Goal: Use online tool/utility: Utilize a website feature to perform a specific function

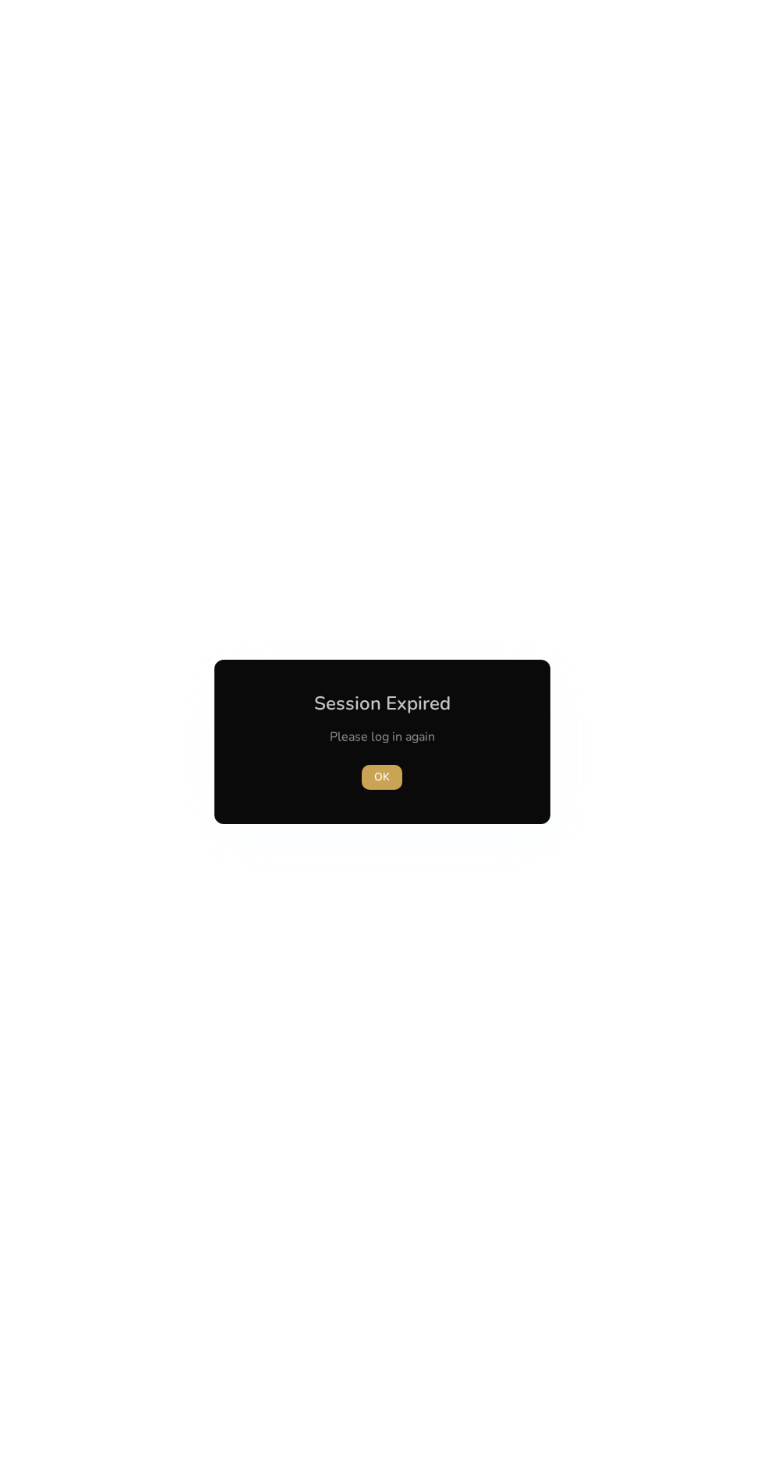
click at [382, 777] on span "OK" at bounding box center [382, 777] width 16 height 16
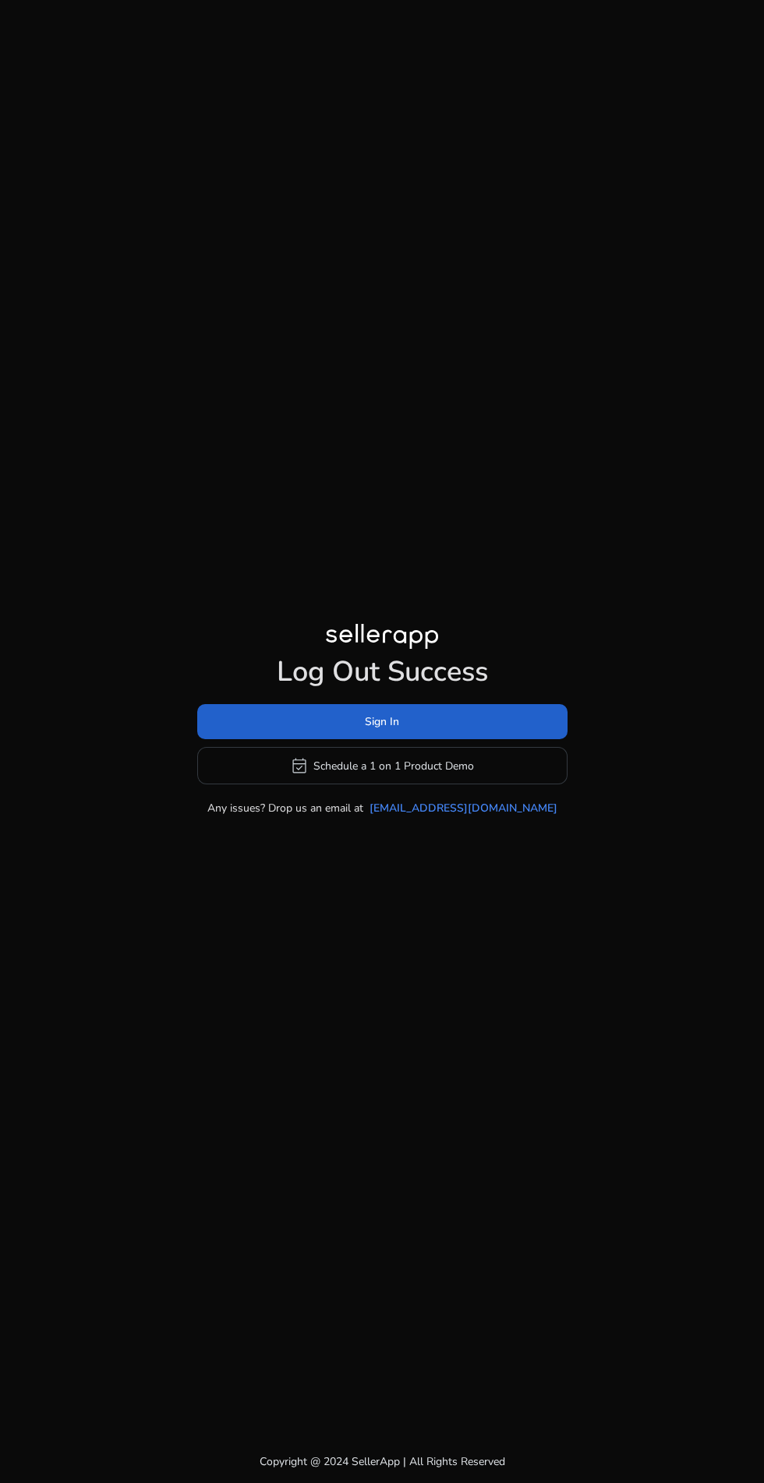
click at [263, 741] on span at bounding box center [382, 722] width 370 height 37
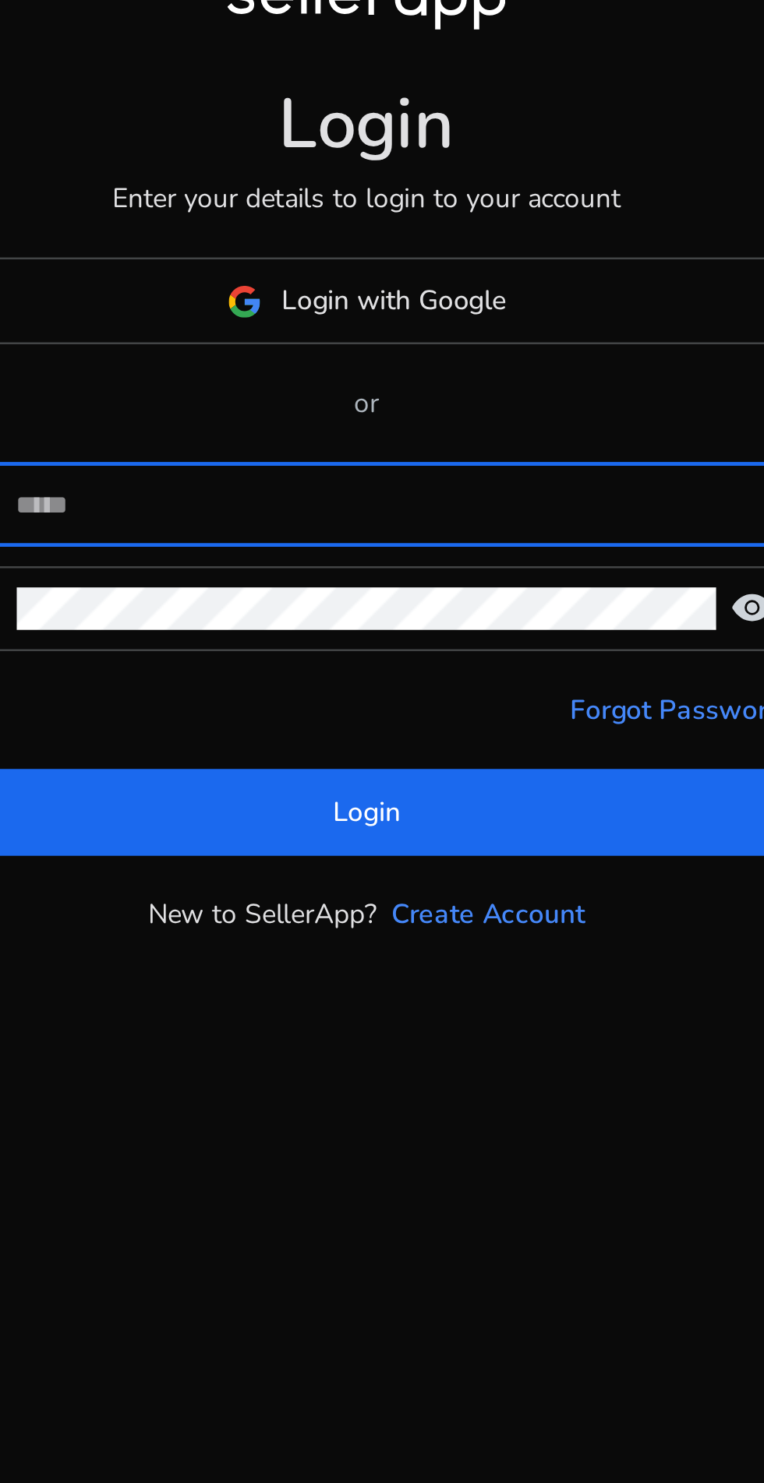
click at [287, 750] on input at bounding box center [392, 741] width 302 height 17
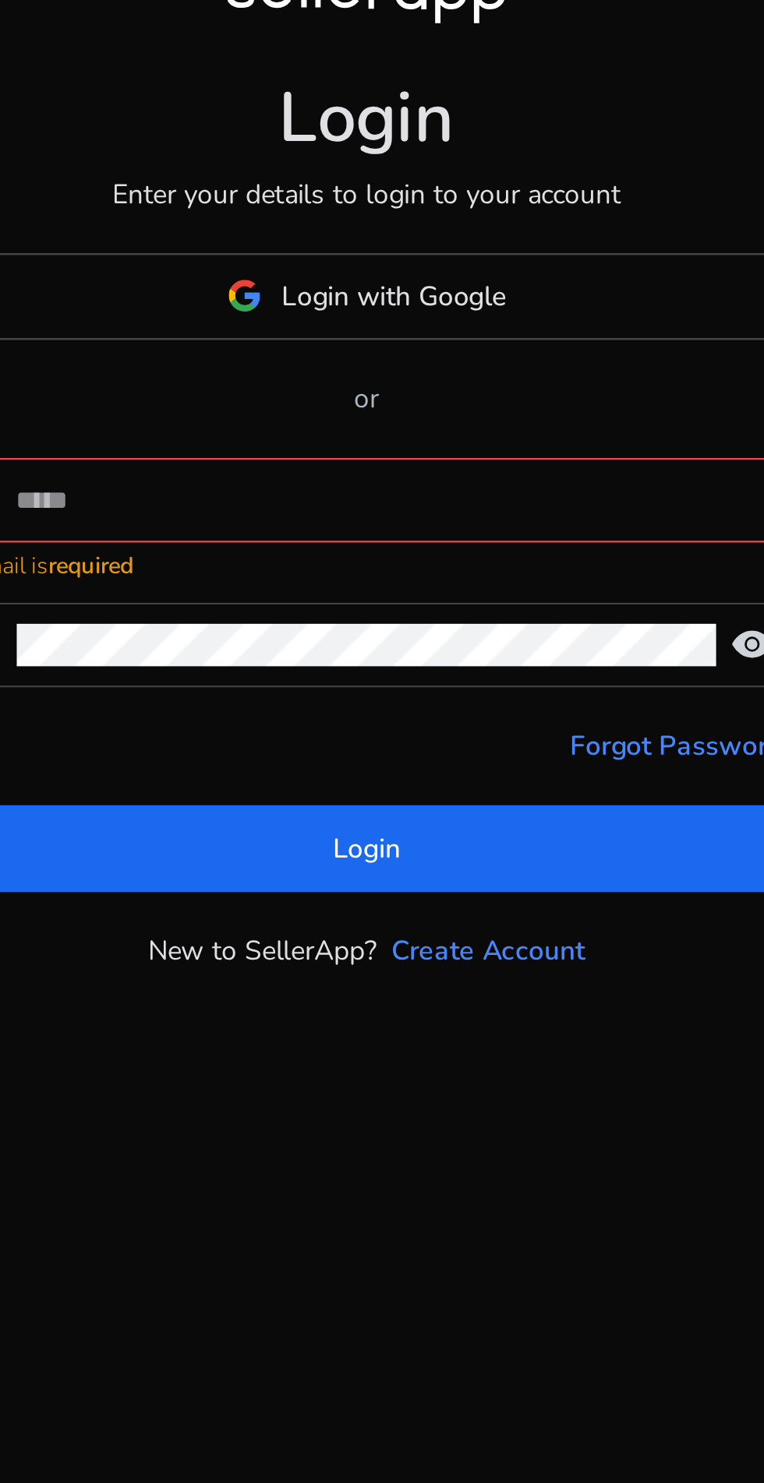
type input "**********"
click button "Login" at bounding box center [382, 874] width 345 height 35
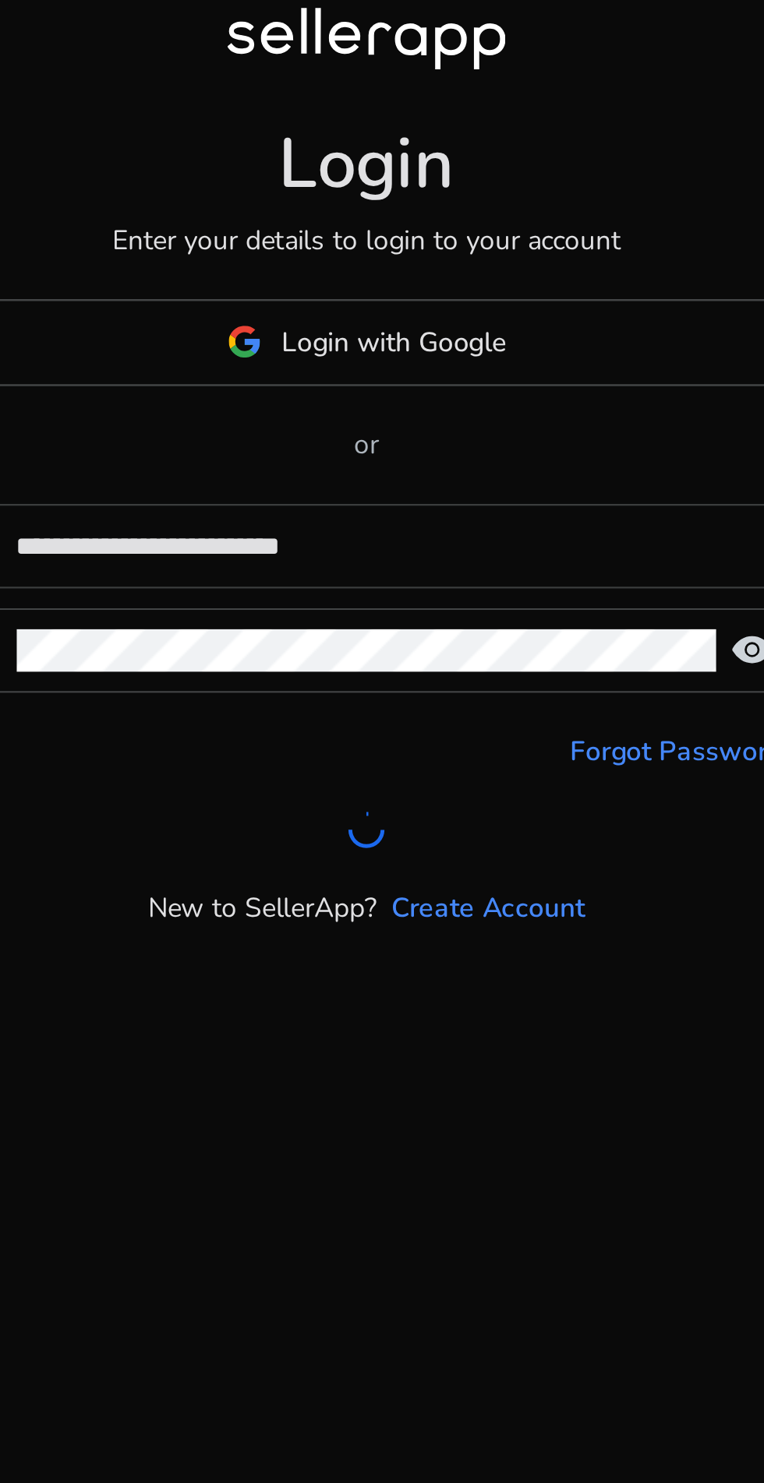
scroll to position [16, 0]
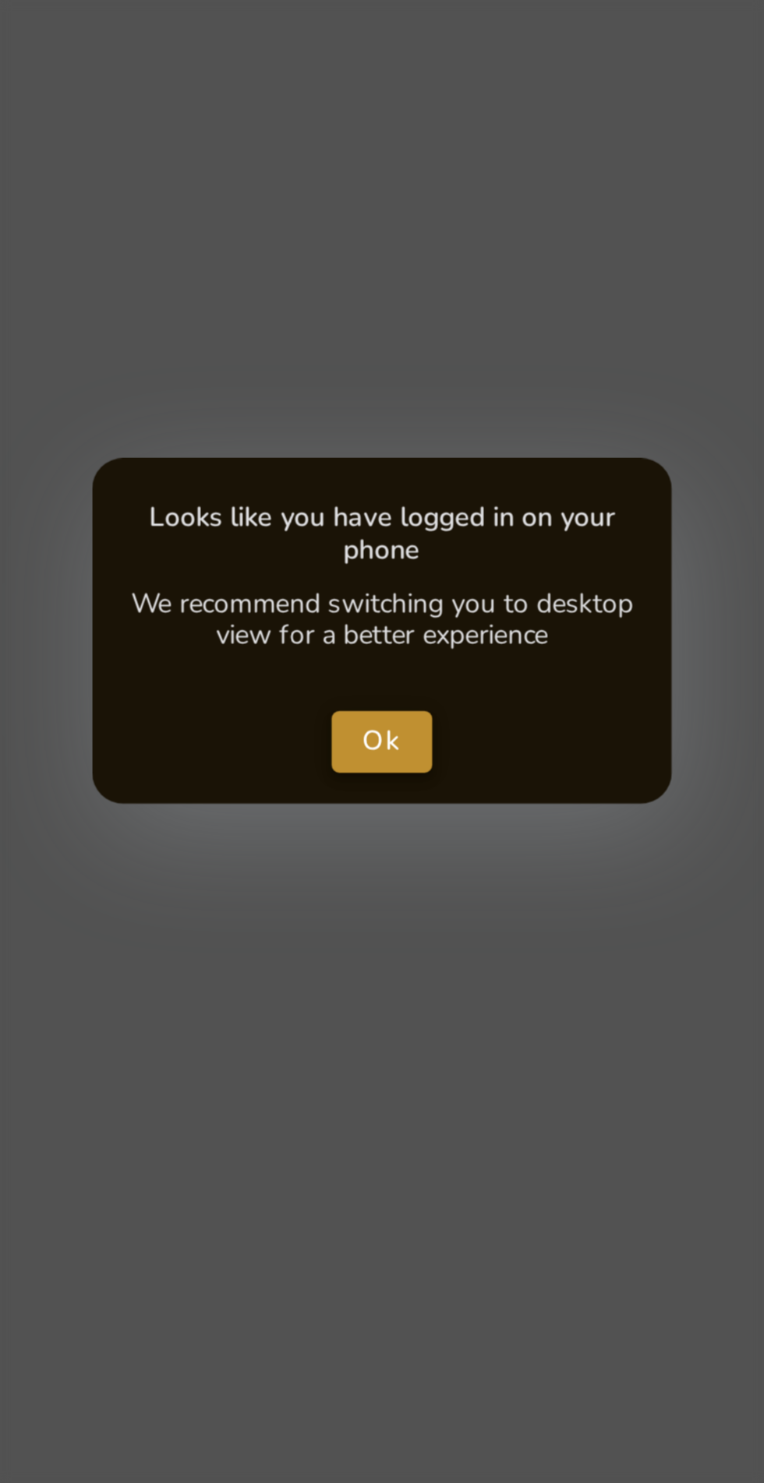
click at [379, 732] on span "Ok" at bounding box center [382, 739] width 16 height 16
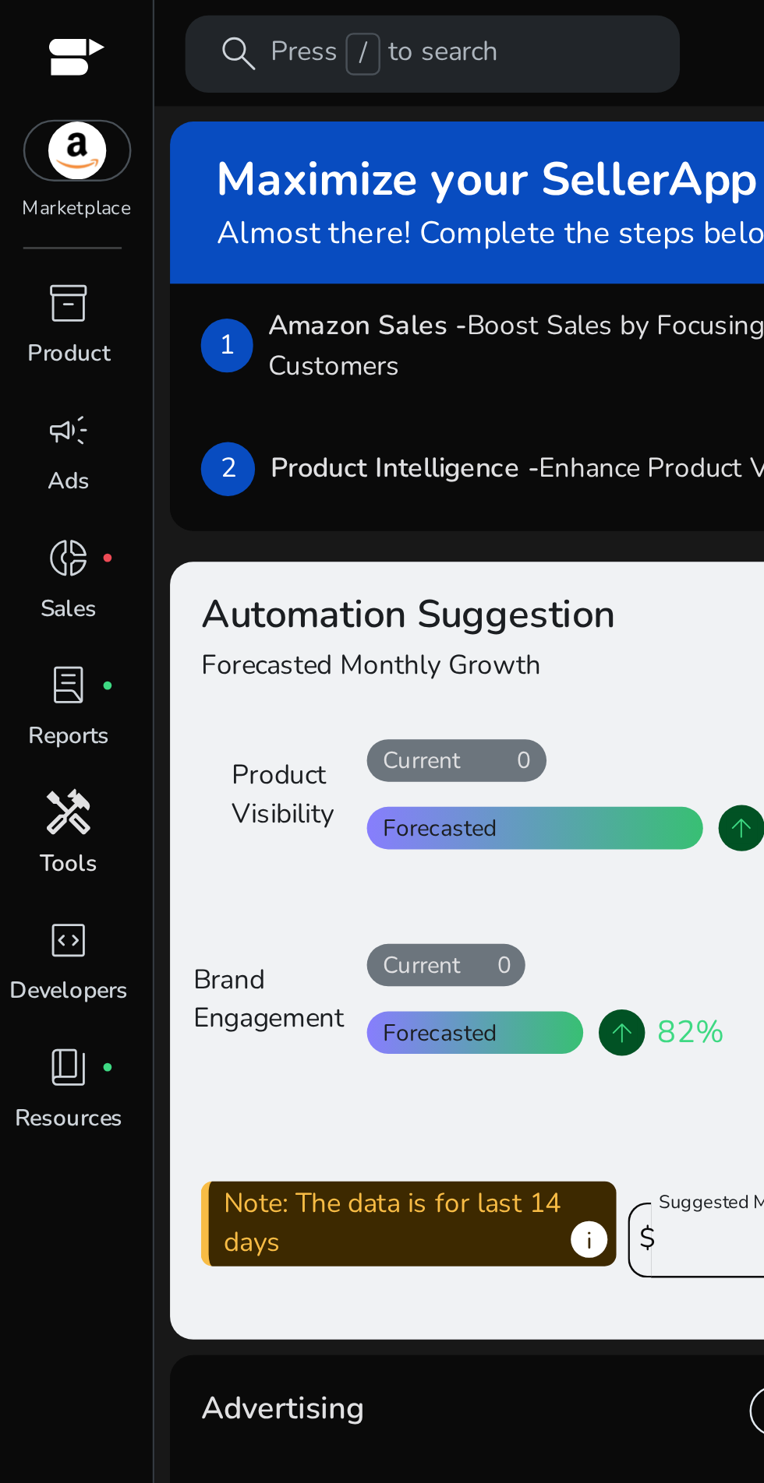
click at [31, 337] on span "handyman" at bounding box center [28, 328] width 19 height 19
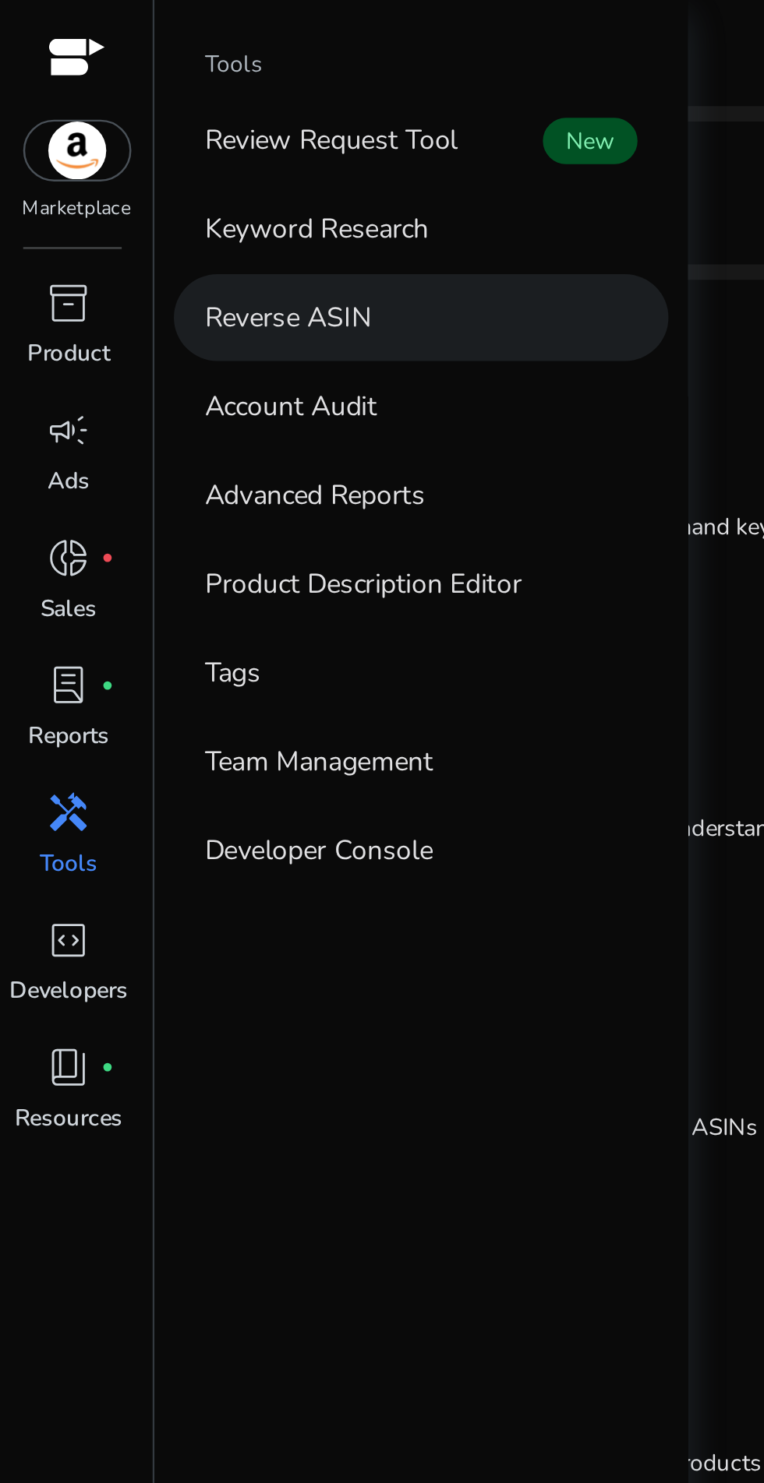
click at [101, 123] on p "Reverse ASIN" at bounding box center [116, 128] width 67 height 16
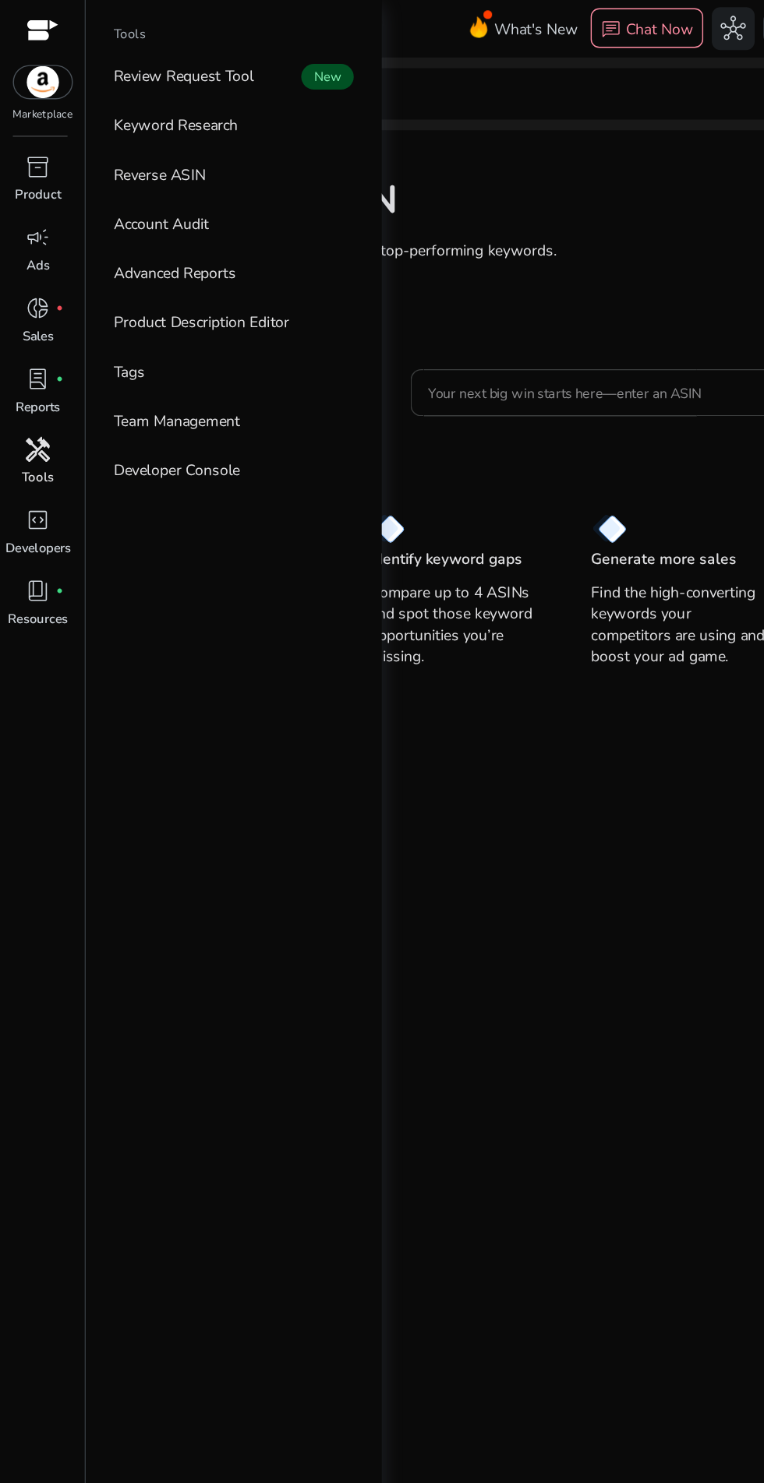
click at [358, 282] on input "Your next big win starts here—enter an ASIN" at bounding box center [432, 286] width 243 height 17
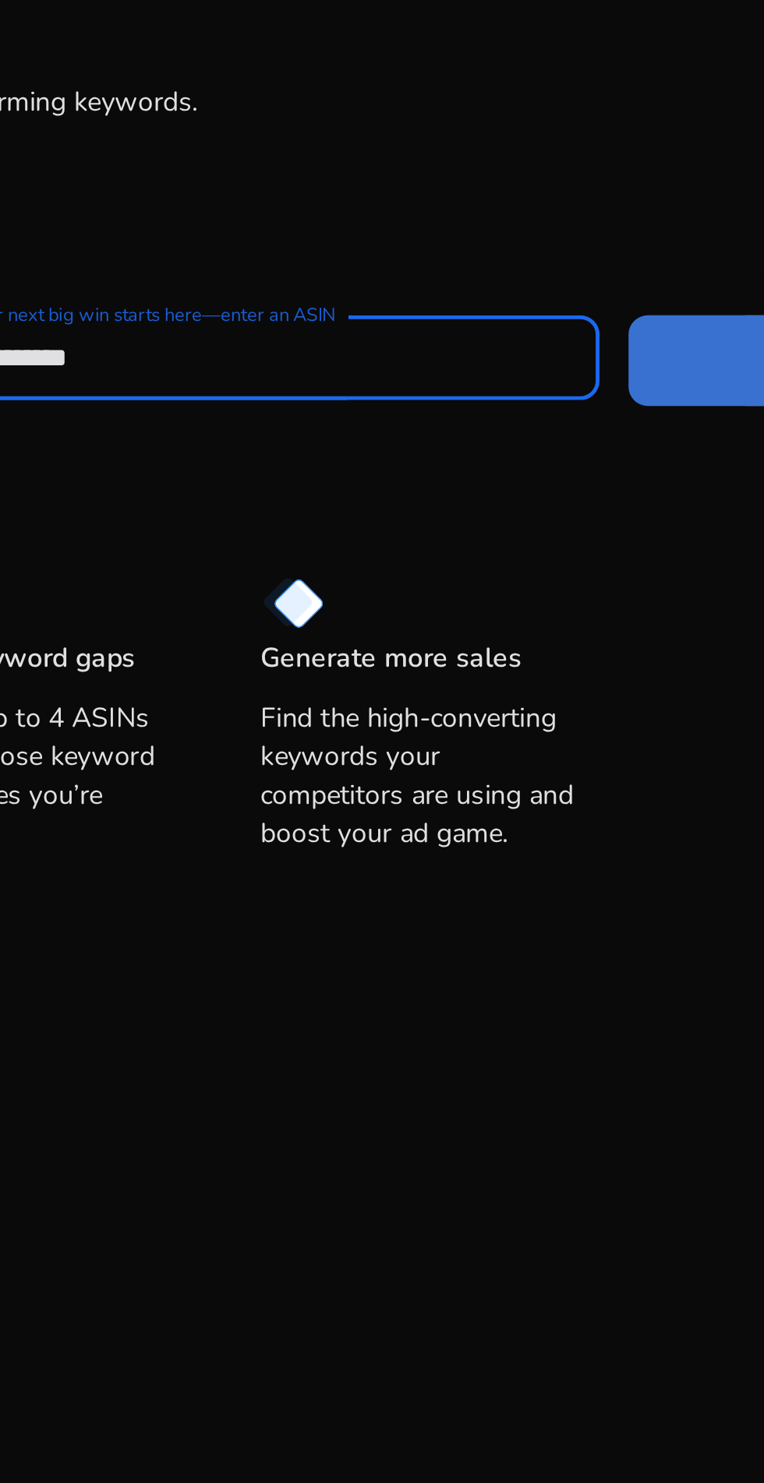
type input "**********"
click at [593, 286] on span at bounding box center [653, 287] width 150 height 37
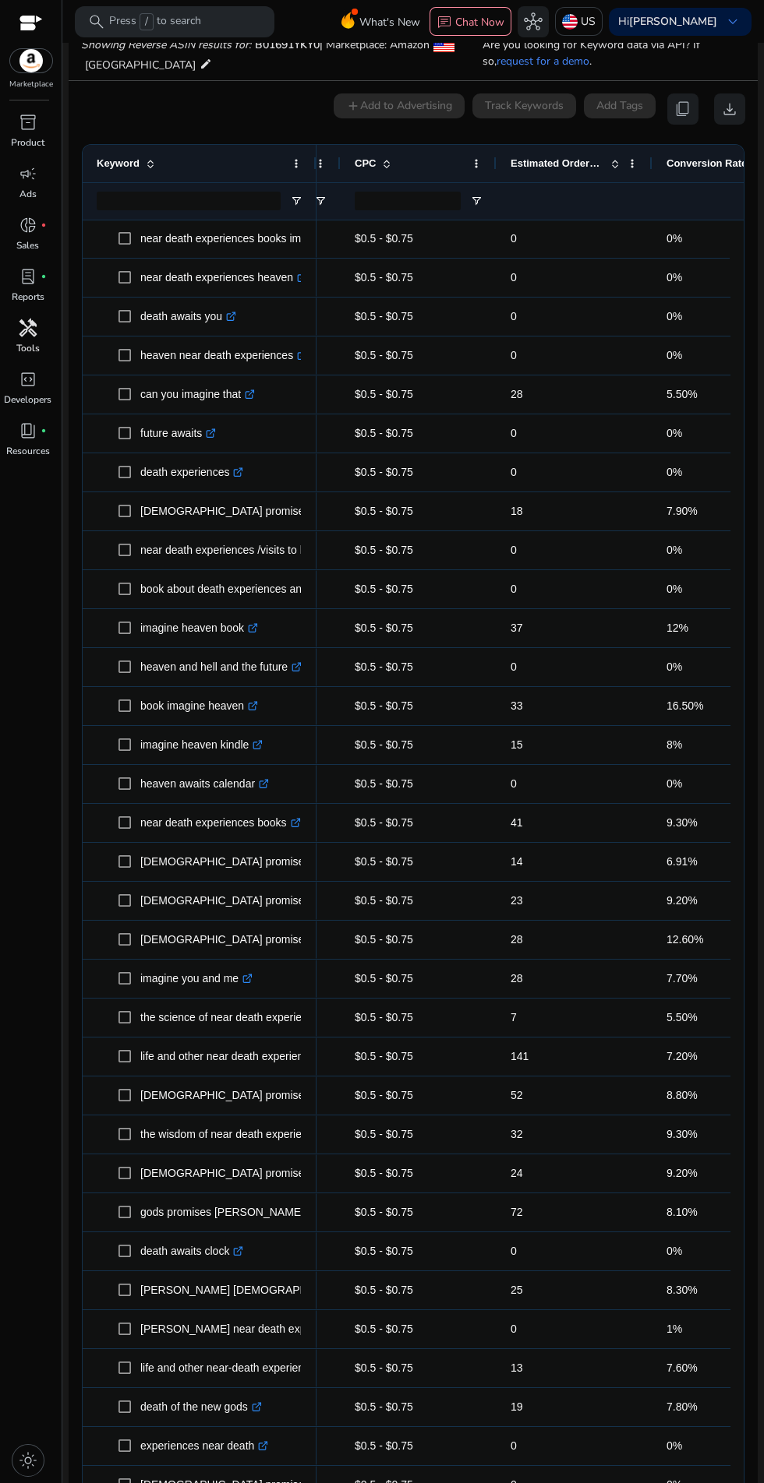
scroll to position [0, 386]
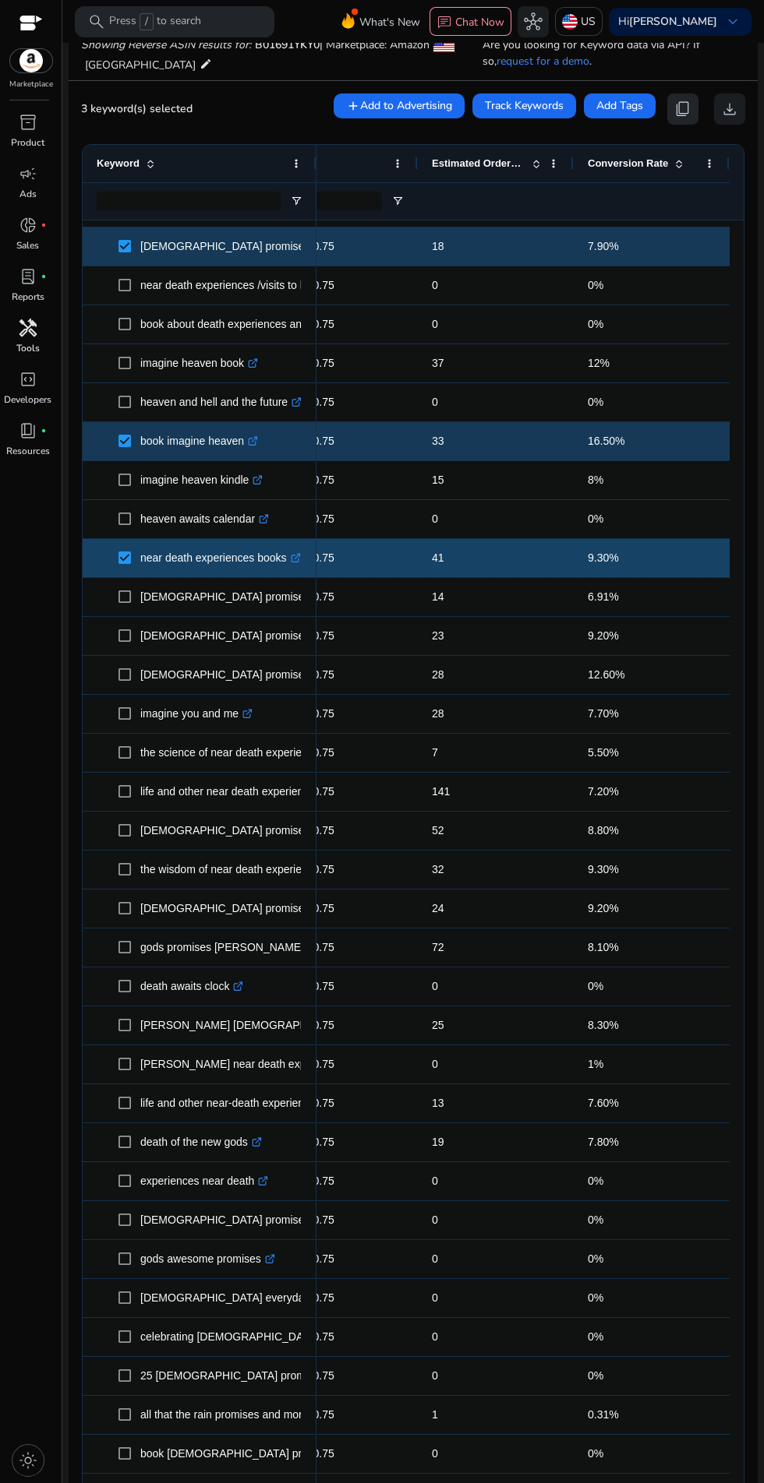
click at [673, 116] on span "content_copy" at bounding box center [682, 109] width 19 height 19
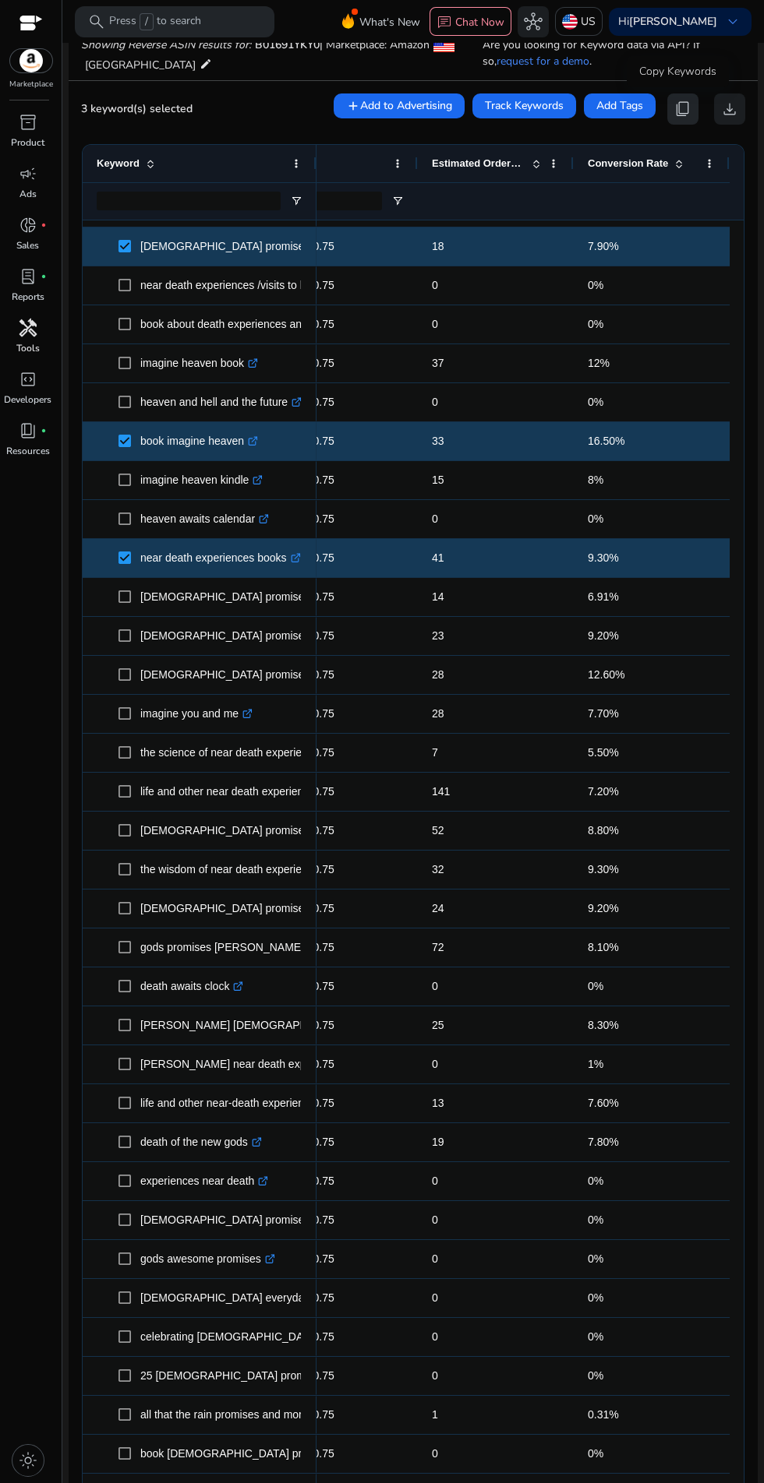
click at [675, 108] on span "content_copy" at bounding box center [682, 109] width 19 height 19
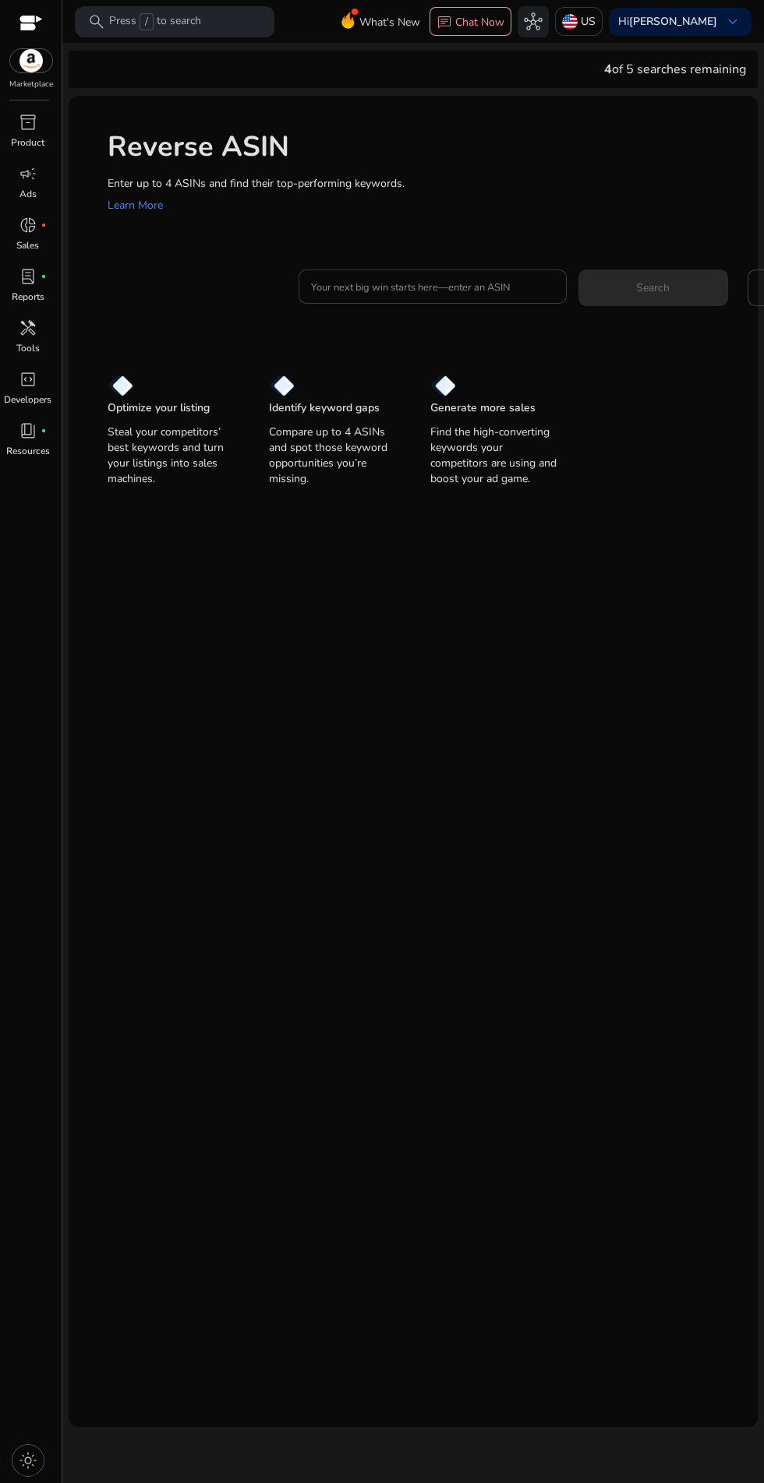
click at [443, 287] on input "Your next big win starts here—enter an ASIN" at bounding box center [432, 286] width 243 height 17
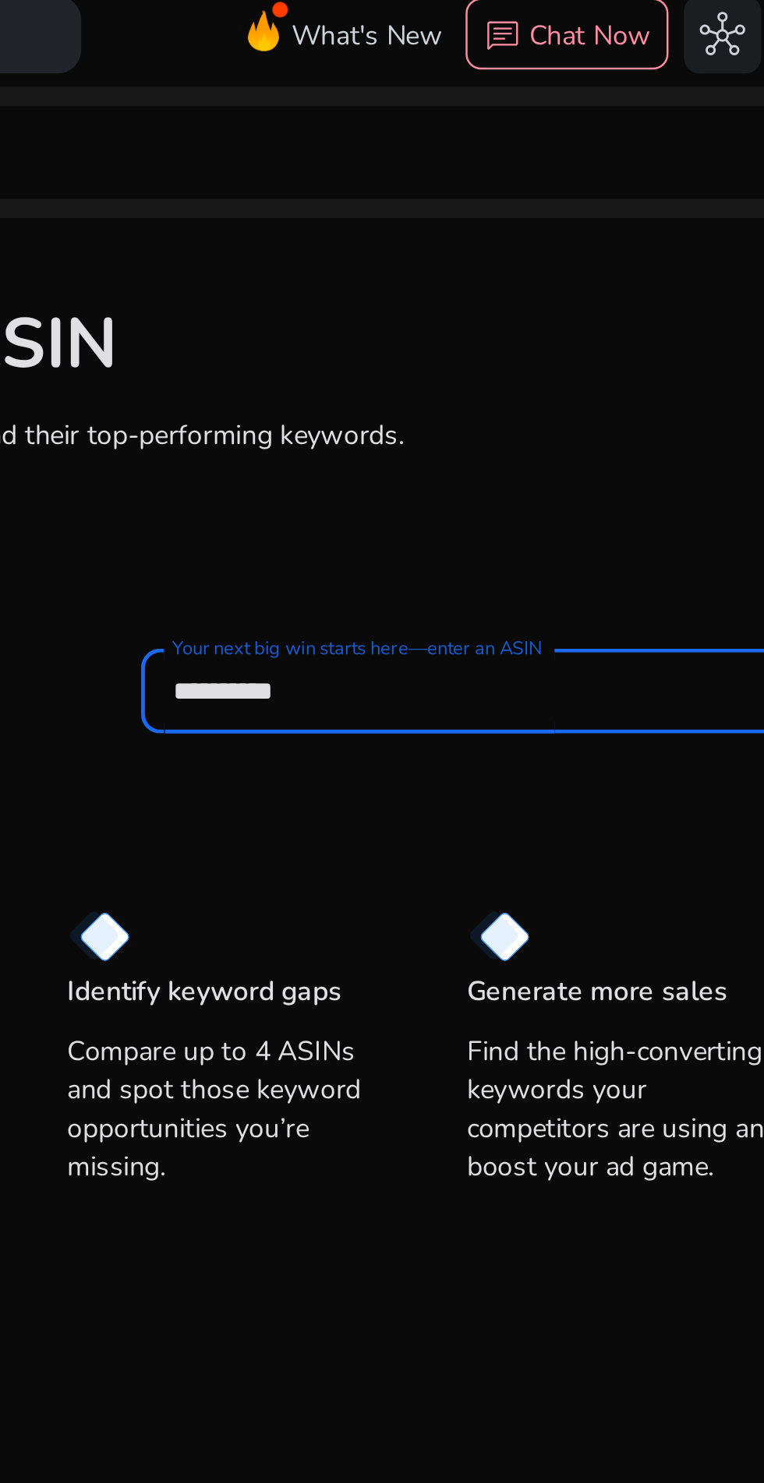
scroll to position [62, 0]
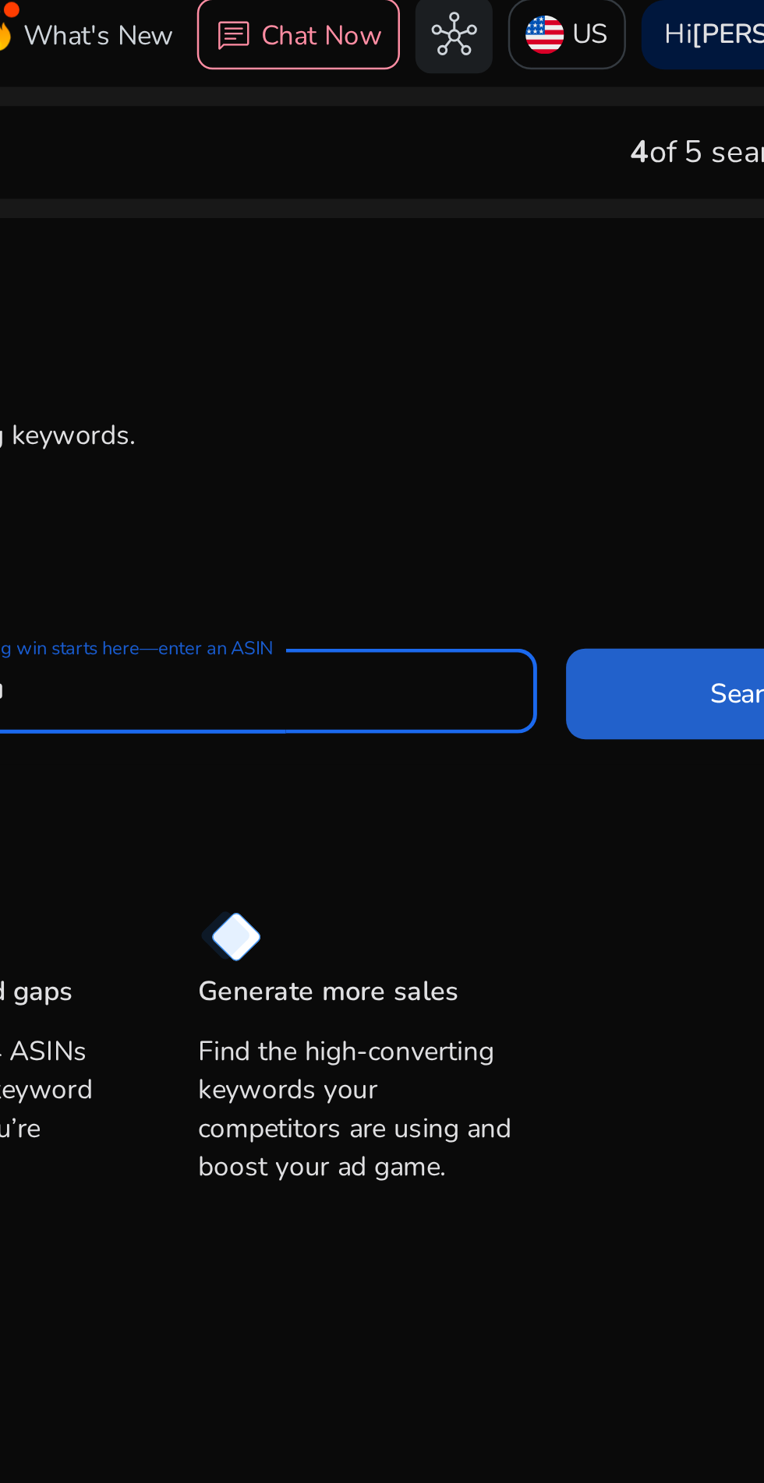
type input "**********"
click at [594, 269] on span at bounding box center [653, 287] width 150 height 37
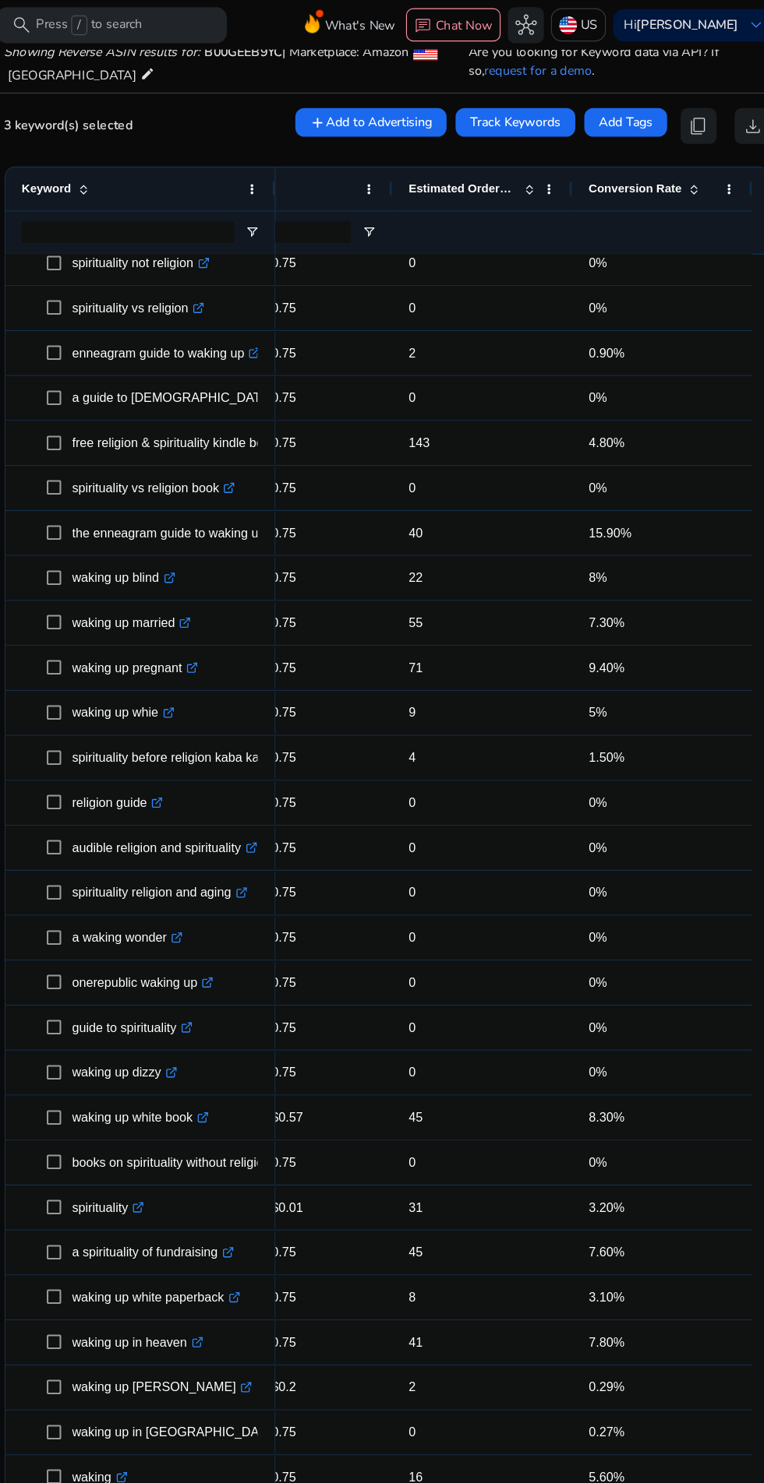
scroll to position [0, 0]
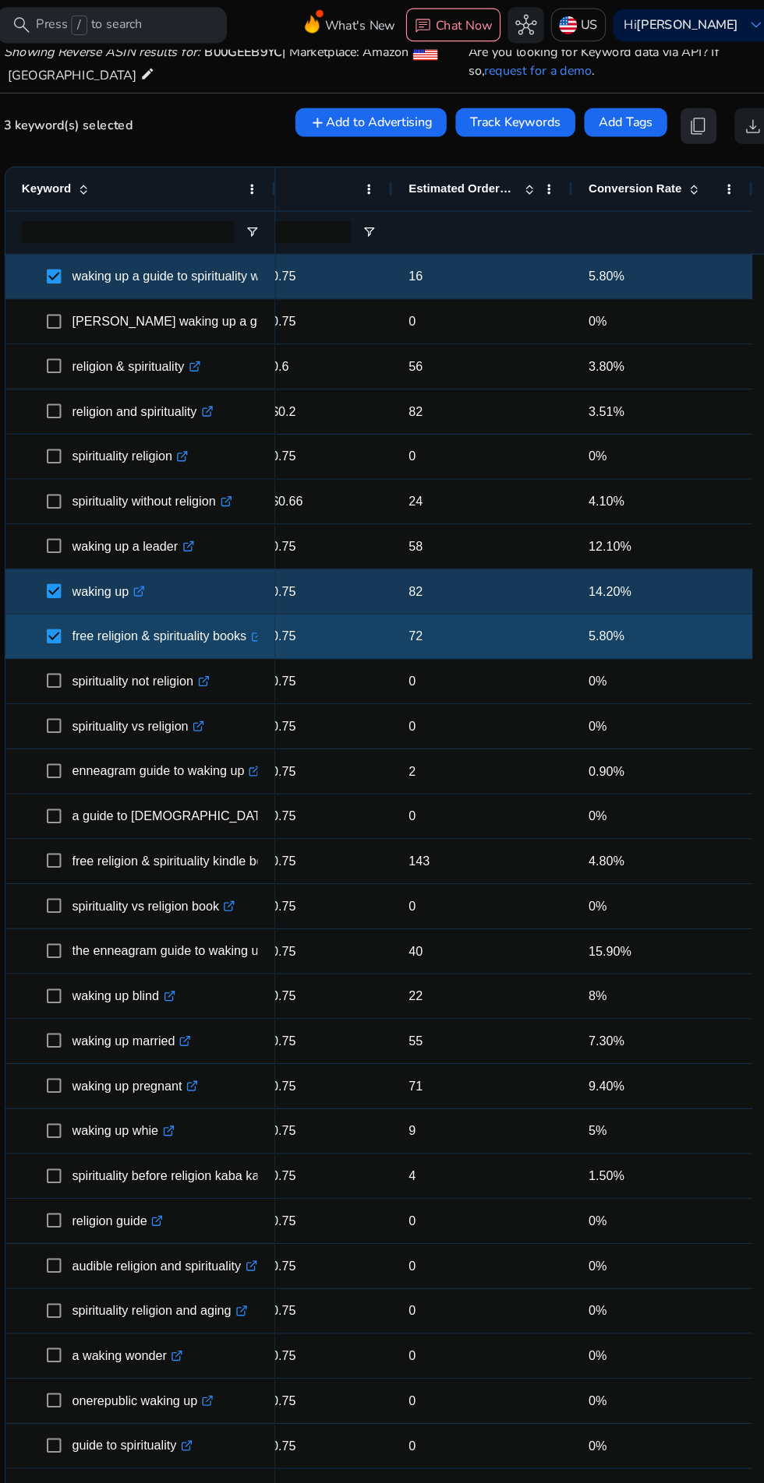
click at [683, 112] on span "content_copy" at bounding box center [682, 109] width 19 height 19
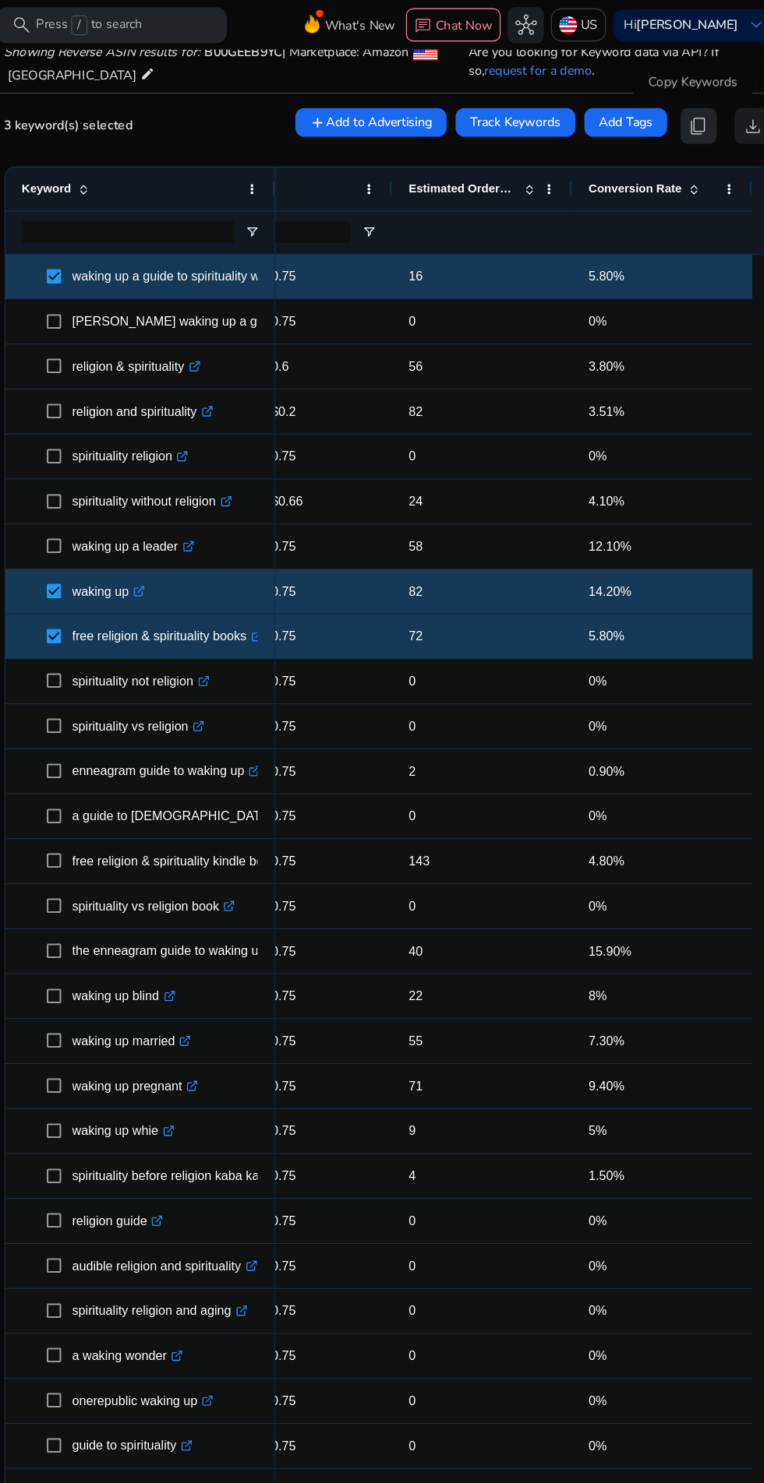
click at [683, 116] on span "content_copy" at bounding box center [682, 109] width 19 height 19
